Goal: Task Accomplishment & Management: Complete application form

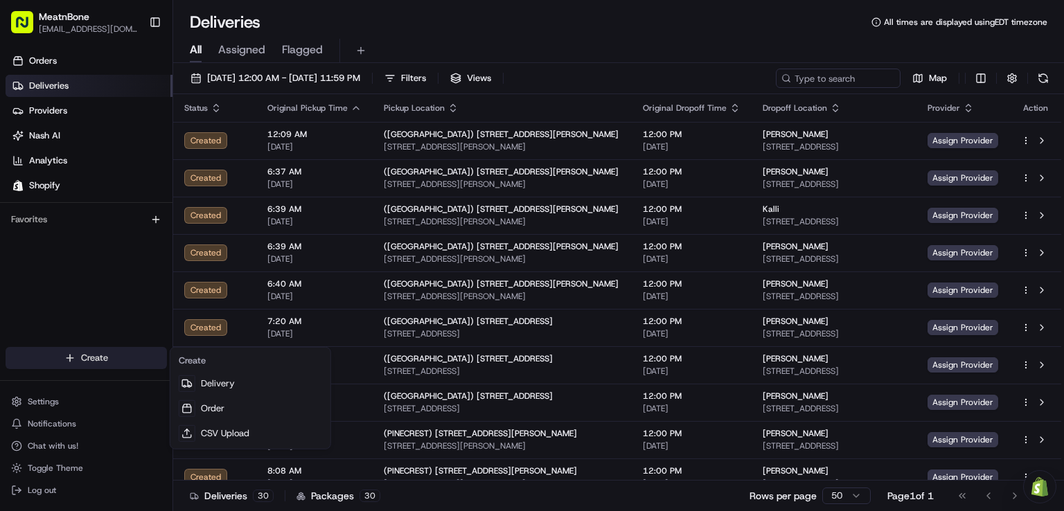
click at [89, 357] on html "MeatnBone [EMAIL_ADDRESS][DOMAIN_NAME] Toggle Sidebar Orders Deliveries Provide…" at bounding box center [532, 255] width 1064 height 511
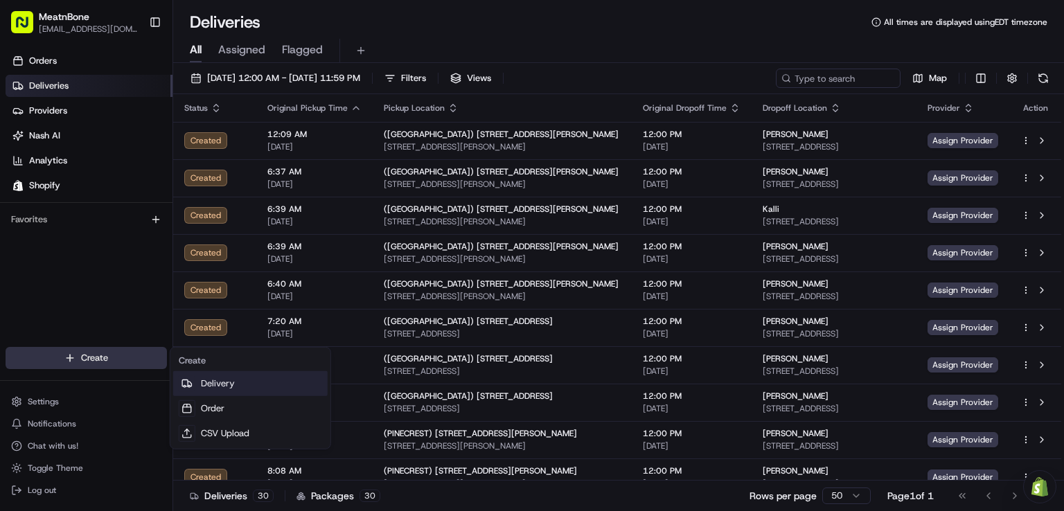
click at [190, 379] on icon at bounding box center [186, 383] width 11 height 11
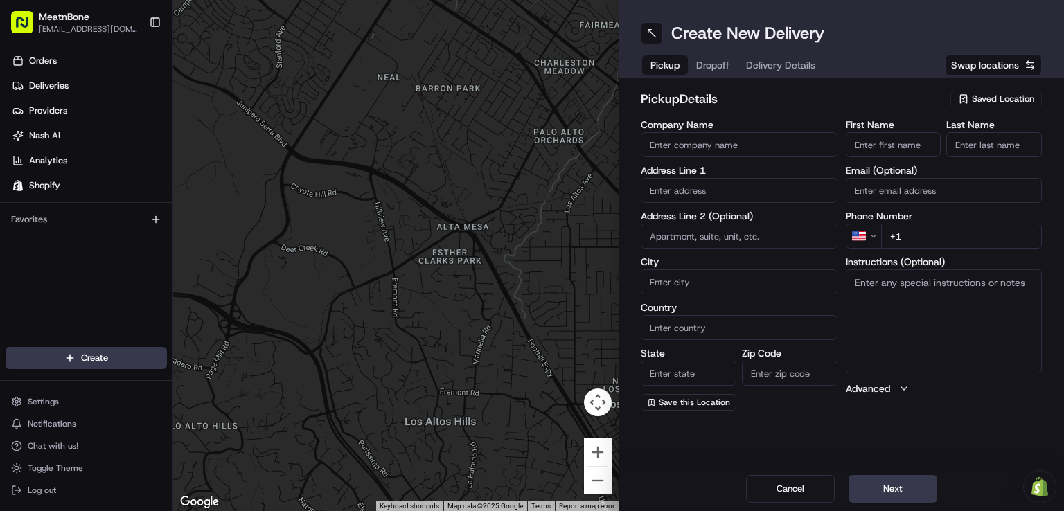
click at [1027, 103] on span "Saved Location" at bounding box center [1003, 99] width 62 height 12
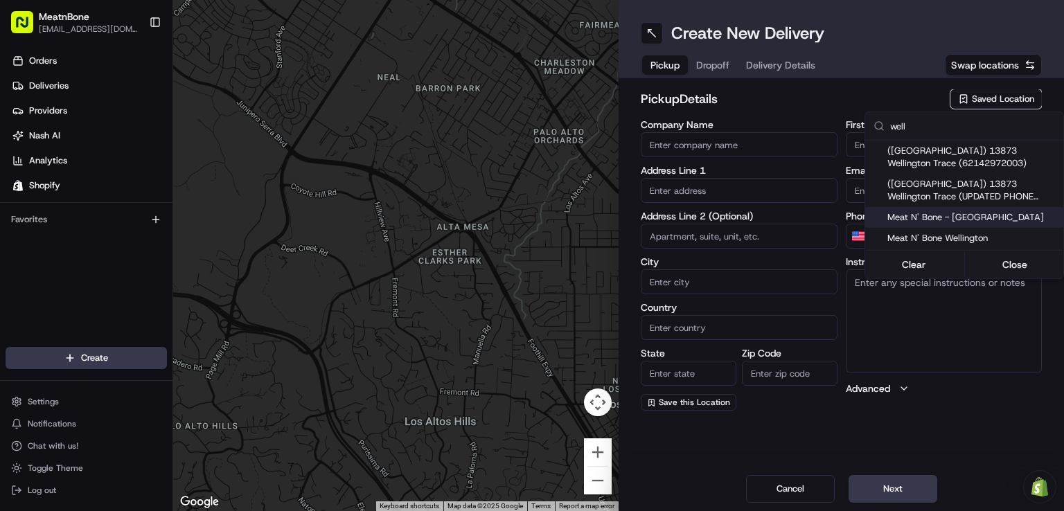
type input "well"
click at [927, 220] on span "Meat N' Bone - [GEOGRAPHIC_DATA]" at bounding box center [972, 217] width 170 height 12
type input "Meat N' Bone - [GEOGRAPHIC_DATA]"
type input "13873 Wellington Trace"
type input "[GEOGRAPHIC_DATA]"
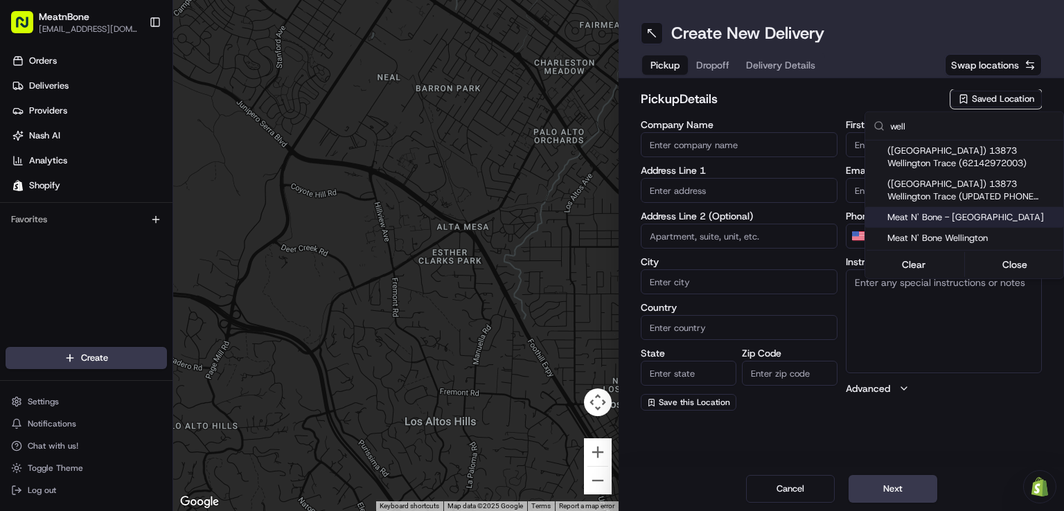
type input "US"
type input "FL"
type input "33414"
type input "[PHONE_NUMBER]"
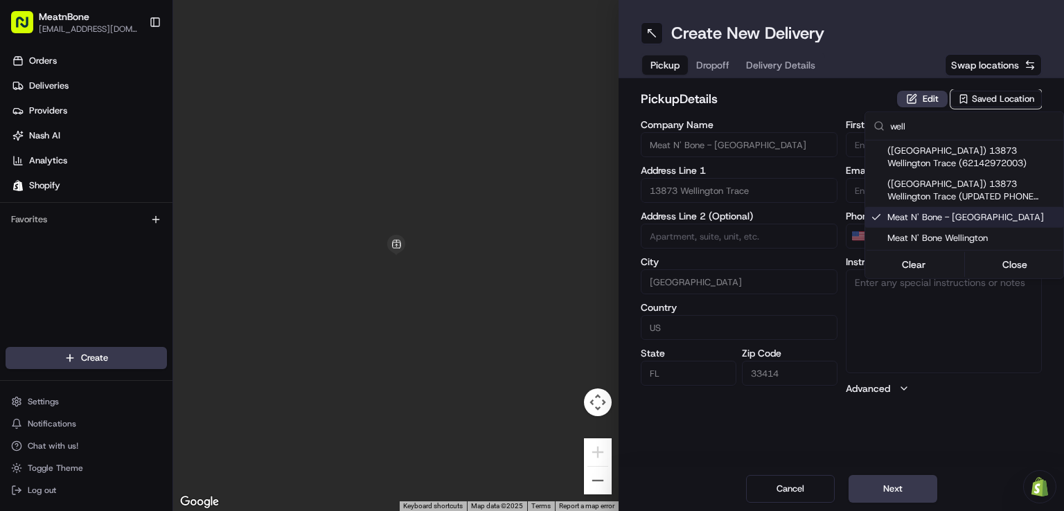
click at [742, 80] on html "MeatnBone [EMAIL_ADDRESS][DOMAIN_NAME] Toggle Sidebar Orders Deliveries Provide…" at bounding box center [532, 255] width 1064 height 511
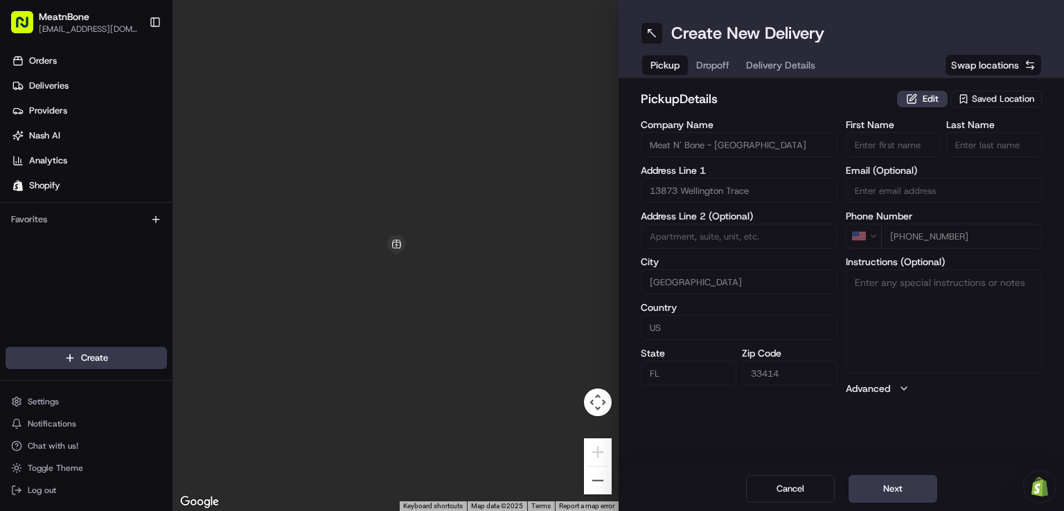
click at [726, 70] on span "Dropoff" at bounding box center [712, 65] width 33 height 14
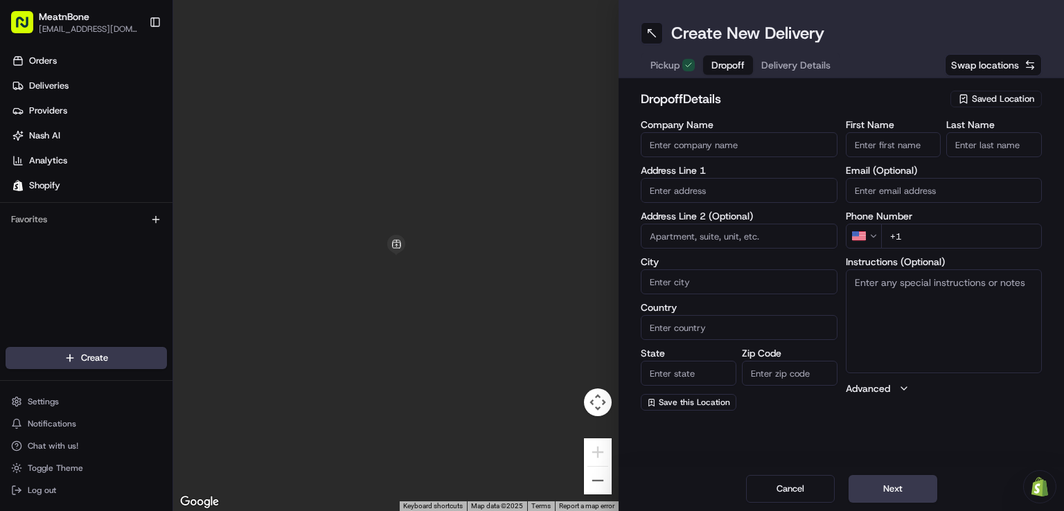
drag, startPoint x: 718, startPoint y: 172, endPoint x: 715, endPoint y: 184, distance: 11.4
click at [715, 184] on div "Address Line 1" at bounding box center [739, 184] width 197 height 37
click at [715, 184] on input "text" at bounding box center [739, 190] width 197 height 25
paste input "[STREET_ADDRESS]"
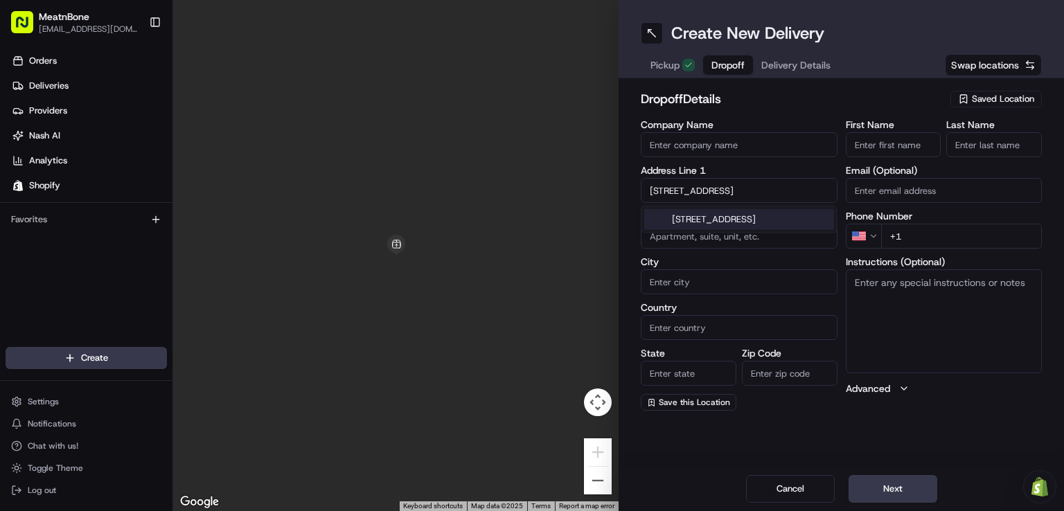
click at [715, 213] on div "[STREET_ADDRESS]" at bounding box center [739, 219] width 190 height 21
type input "[STREET_ADDRESS]"
type input "[GEOGRAPHIC_DATA]"
type input "FL"
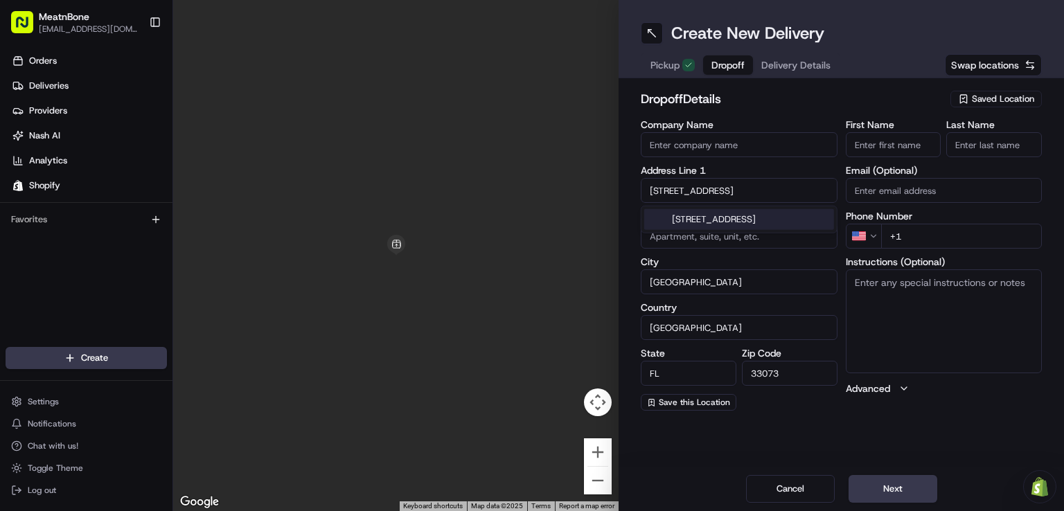
type input "33073"
type input "[STREET_ADDRESS]"
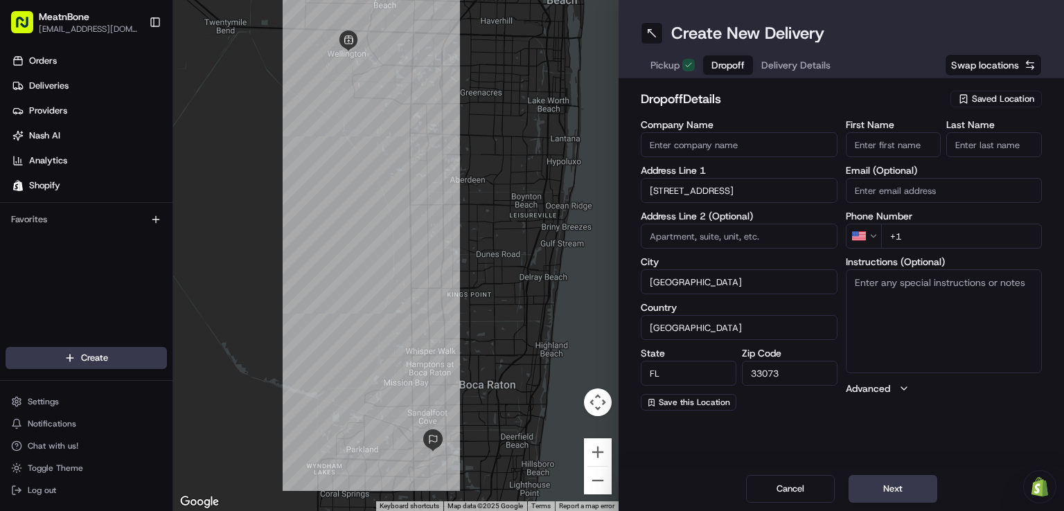
click at [875, 156] on input "First Name" at bounding box center [894, 144] width 96 height 25
type input "[PERSON_NAME]"
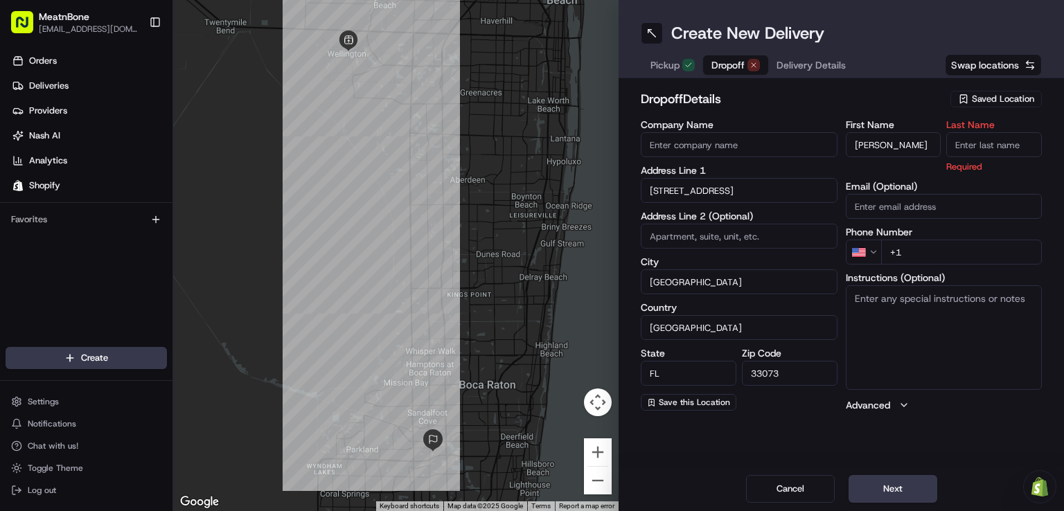
click at [958, 139] on input "Last Name" at bounding box center [994, 144] width 96 height 25
type input "[PERSON_NAME]"
click at [1001, 178] on div "First Name [PERSON_NAME] Last Name [PERSON_NAME] Required Email (Optional) Phon…" at bounding box center [944, 266] width 197 height 292
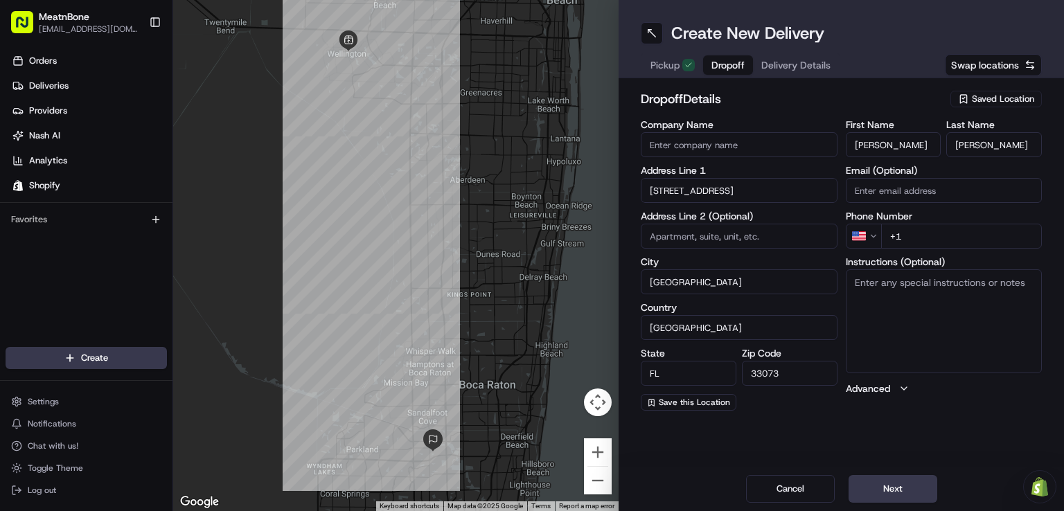
click at [955, 234] on input "+1" at bounding box center [961, 236] width 161 height 25
paste input "[PHONE_NUMBER]"
type input "[PHONE_NUMBER]"
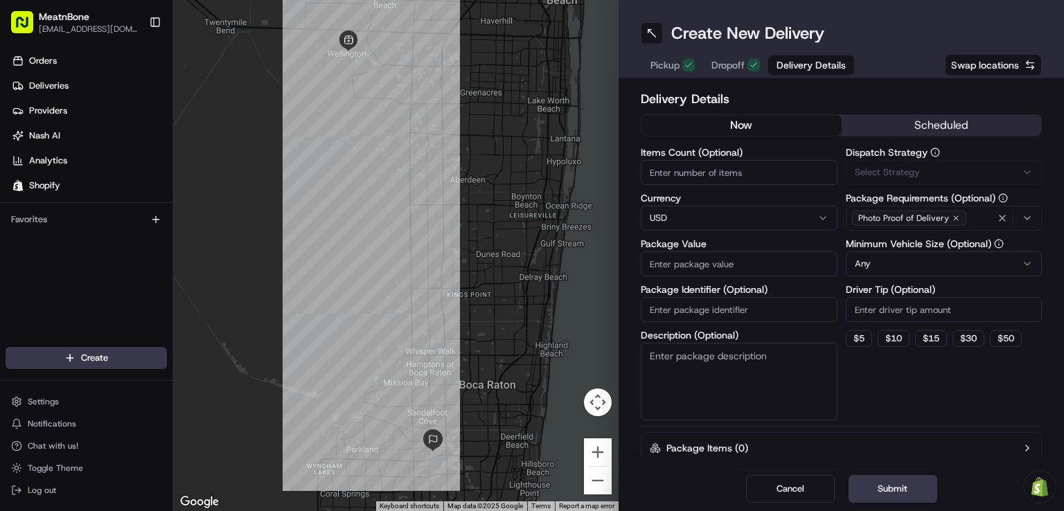
click at [783, 66] on span "Delivery Details" at bounding box center [810, 65] width 69 height 14
click at [711, 169] on input "Items Count (Optional)" at bounding box center [739, 172] width 197 height 25
type input "1"
click at [695, 194] on label "Currency" at bounding box center [739, 198] width 197 height 10
click at [670, 259] on input "Package Value" at bounding box center [739, 263] width 197 height 25
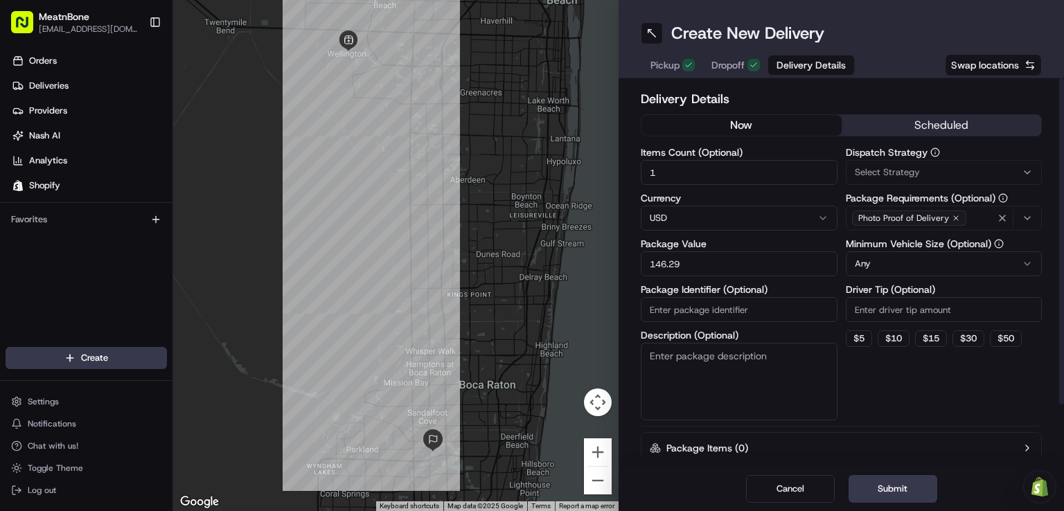
type input "146.29"
click at [914, 334] on div "$ 5 $ 10 $ 15 $ 30 $ 50" at bounding box center [944, 338] width 197 height 17
click at [895, 310] on input "Driver Tip (Optional)" at bounding box center [944, 309] width 197 height 25
type input "12"
click at [803, 366] on textarea "Description (Optional)" at bounding box center [739, 382] width 197 height 78
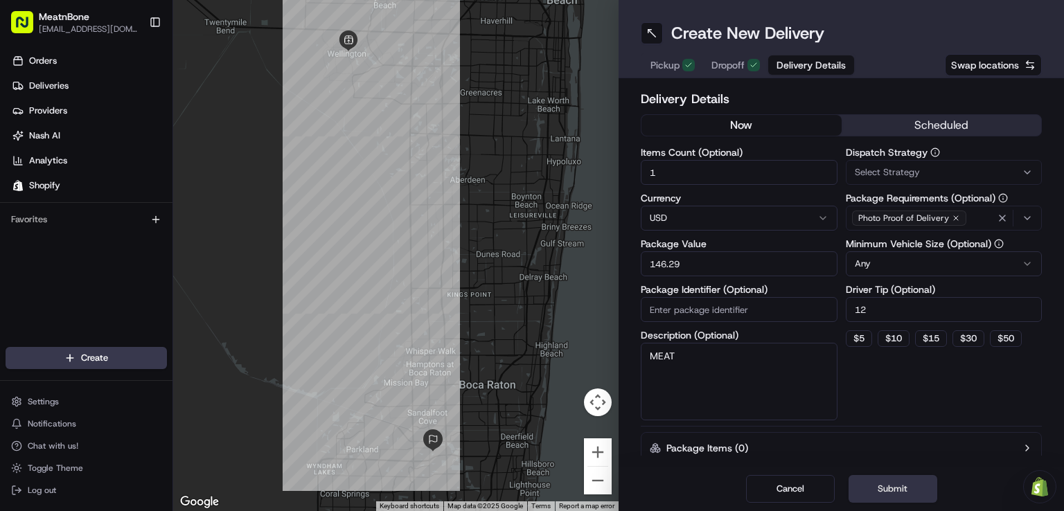
type textarea "MEAT"
click at [899, 497] on button "Submit" at bounding box center [892, 489] width 89 height 28
